Goal: Transaction & Acquisition: Purchase product/service

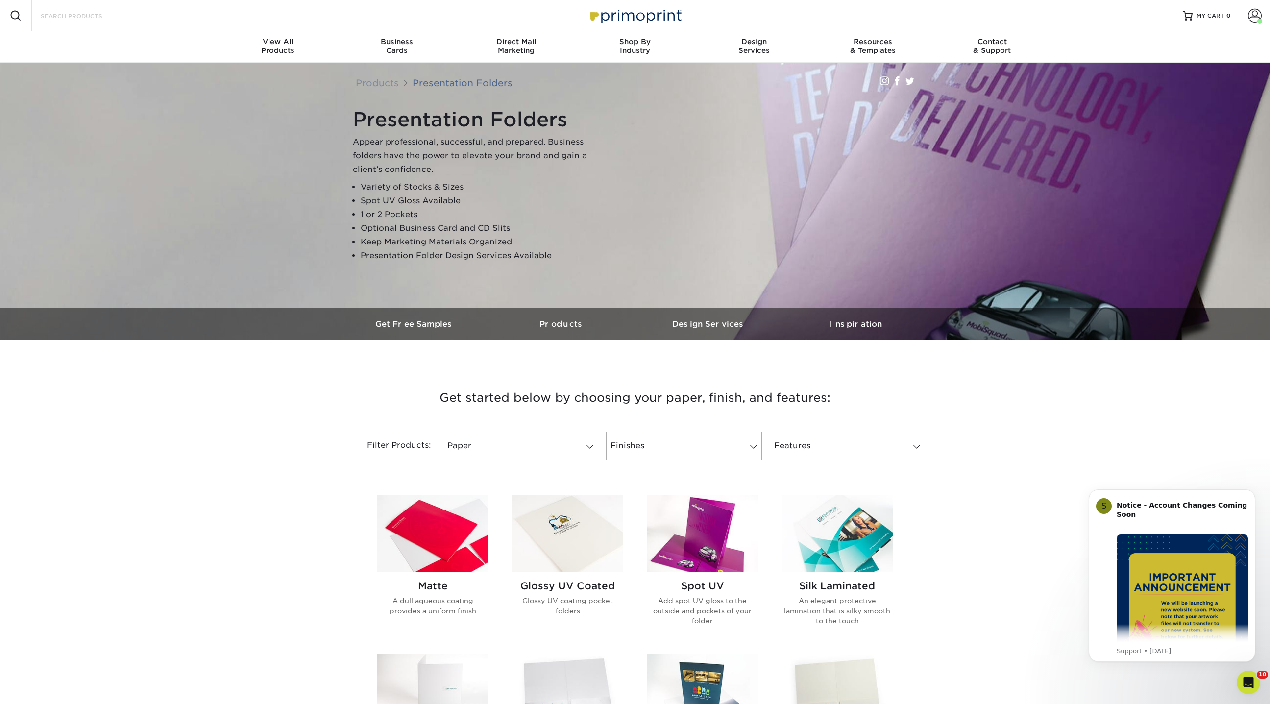
click at [61, 15] on input "Search Products" at bounding box center [88, 16] width 96 height 12
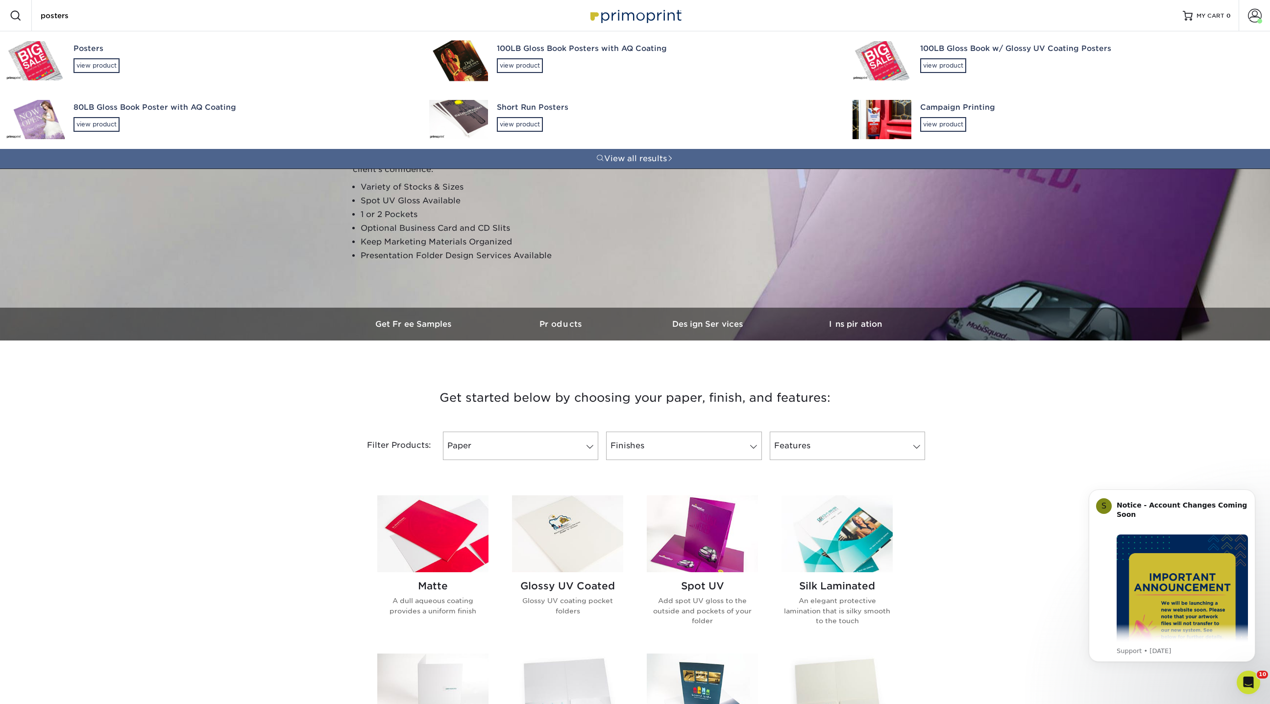
type input "posters"
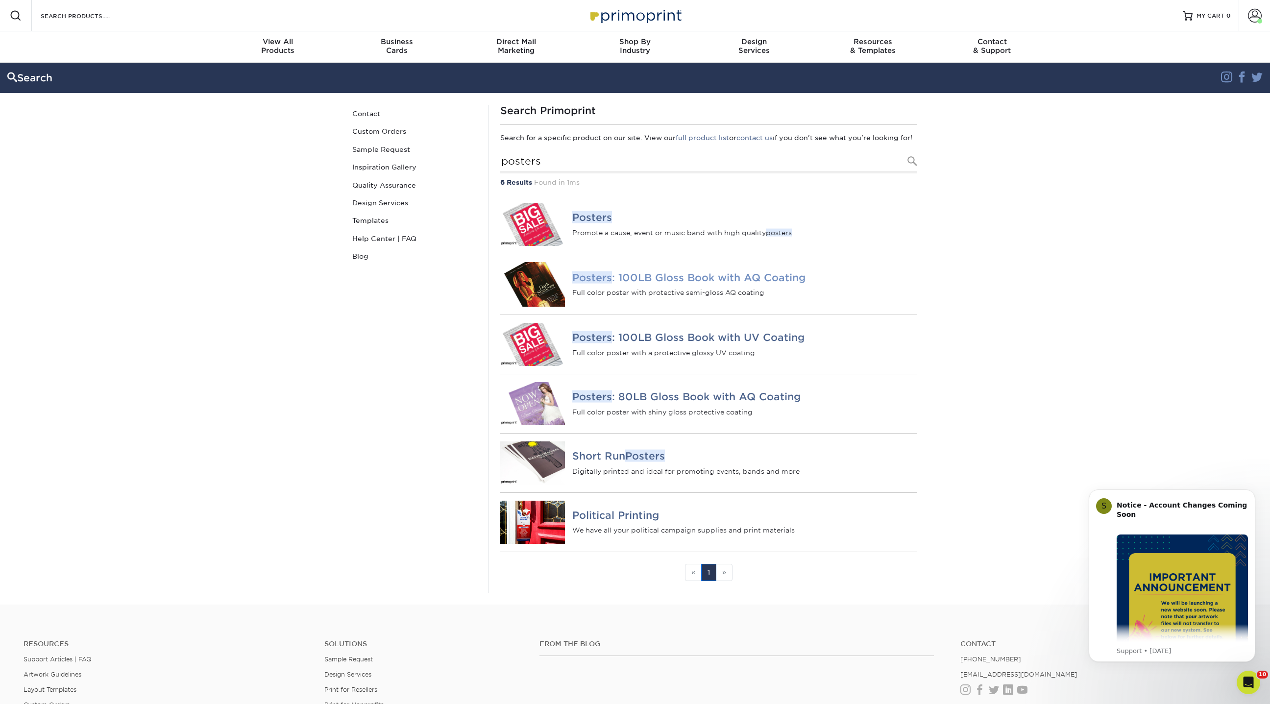
click at [690, 283] on h4 "Posters : 100LB Gloss Book with AQ Coating" at bounding box center [744, 277] width 345 height 12
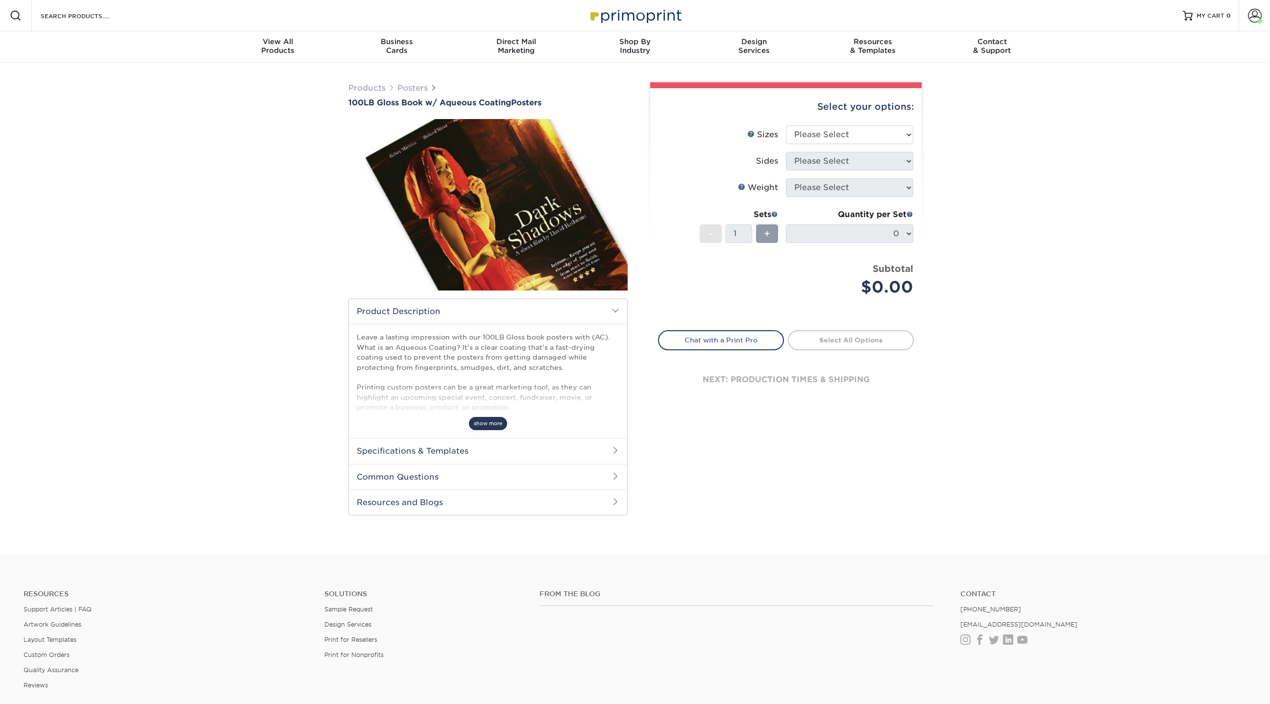
click at [489, 418] on span "show more" at bounding box center [488, 423] width 38 height 13
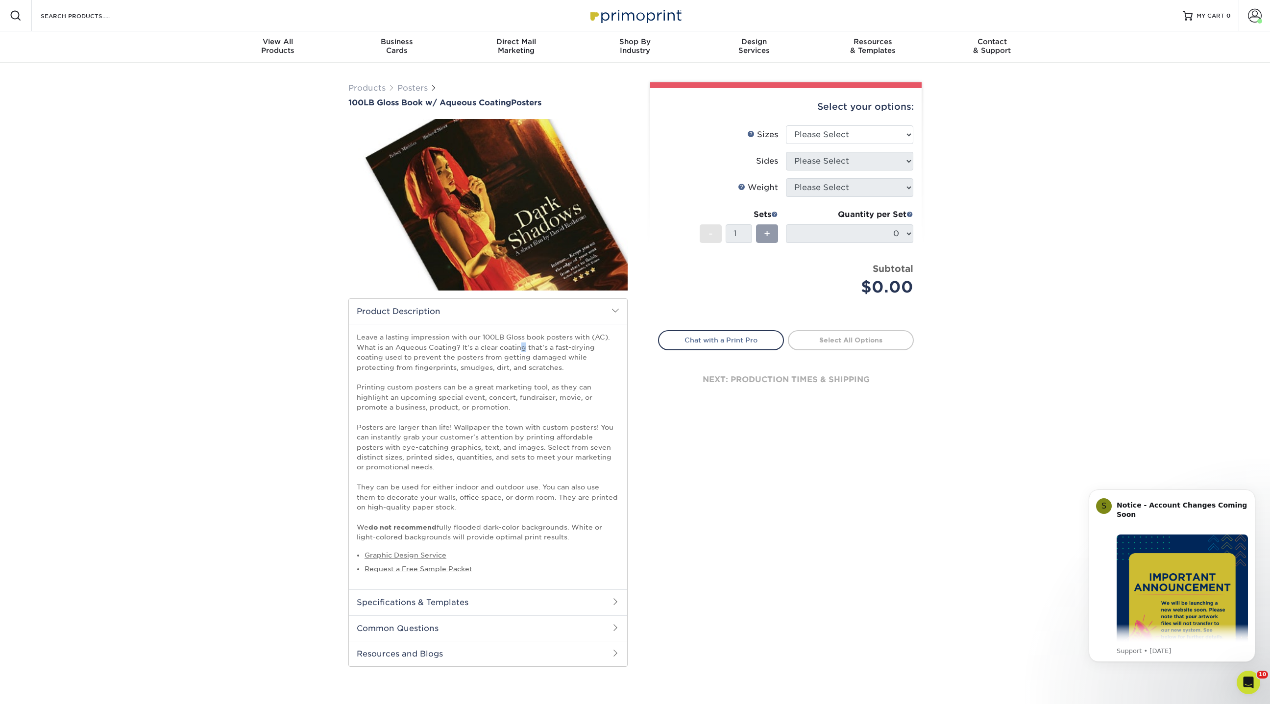
drag, startPoint x: 360, startPoint y: 348, endPoint x: 587, endPoint y: 532, distance: 292.3
click at [587, 532] on p "Leave a lasting impression with our 100LB Gloss book posters with (AC). What is…" at bounding box center [488, 437] width 263 height 210
copy p "What is an Aqueous Coating? It's a clear coating that's a fast-drying coating u…"
